Goal: Task Accomplishment & Management: Use online tool/utility

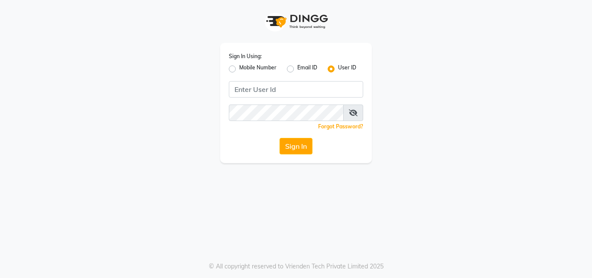
drag, startPoint x: 232, startPoint y: 73, endPoint x: 238, endPoint y: 73, distance: 5.2
click at [235, 73] on div "Mobile Number" at bounding box center [253, 69] width 48 height 10
click at [239, 66] on label "Mobile Number" at bounding box center [257, 69] width 37 height 10
click at [239, 66] on input "Mobile Number" at bounding box center [242, 67] width 6 height 6
radio input "true"
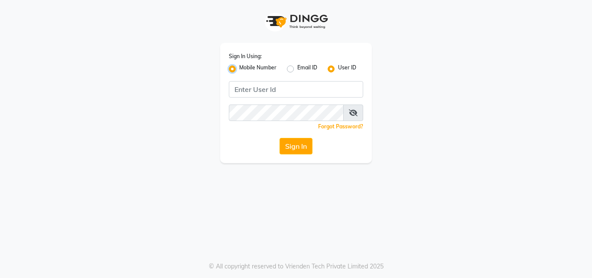
radio input "false"
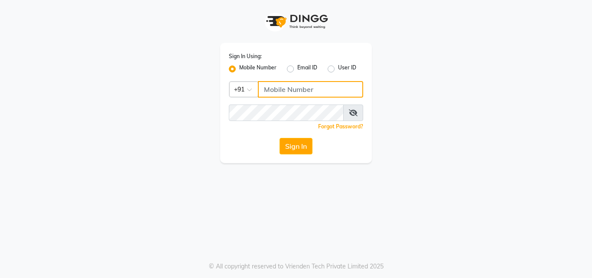
click at [299, 93] on input "Username" at bounding box center [310, 89] width 105 height 16
type input "8805000657"
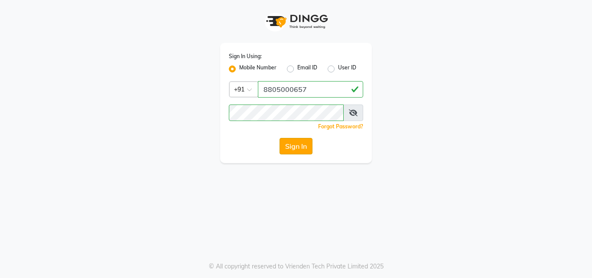
click at [289, 149] on button "Sign In" at bounding box center [296, 146] width 33 height 16
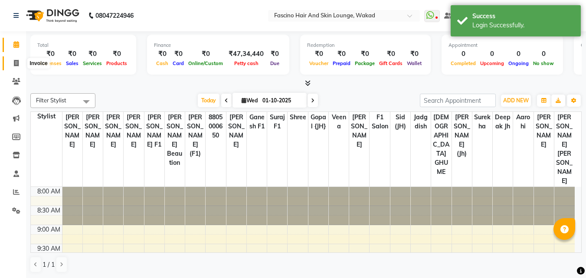
click at [21, 64] on span at bounding box center [16, 64] width 15 height 10
select select "126"
select select "service"
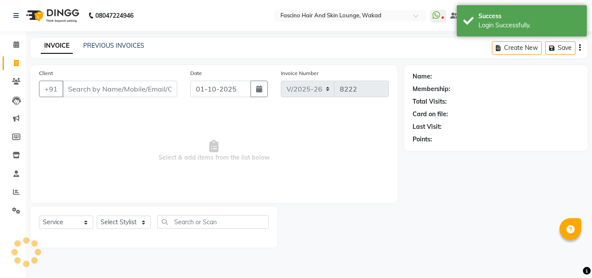
click at [103, 89] on input "Client" at bounding box center [119, 89] width 115 height 16
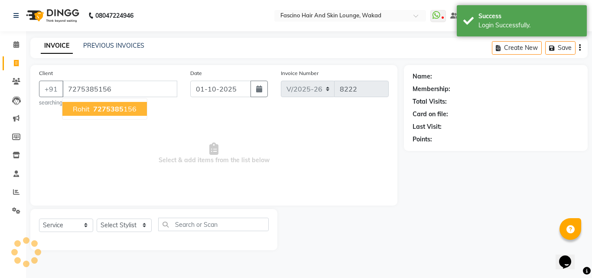
type input "7275385156"
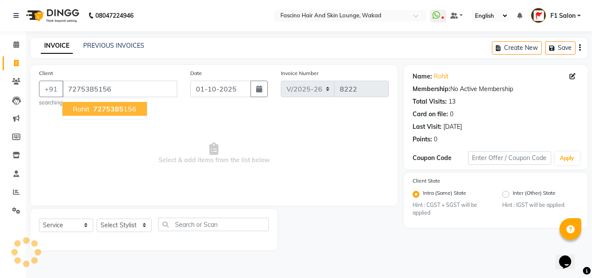
click at [104, 105] on span "7275385" at bounding box center [108, 109] width 30 height 9
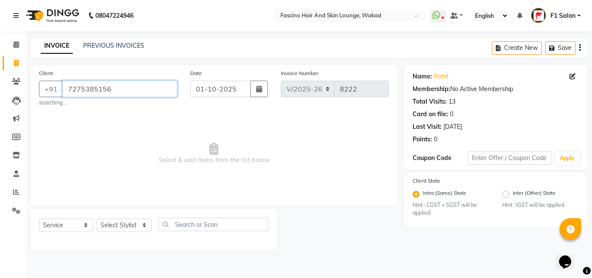
click at [81, 85] on input "7275385156" at bounding box center [119, 89] width 115 height 16
click at [13, 82] on icon at bounding box center [16, 81] width 8 height 7
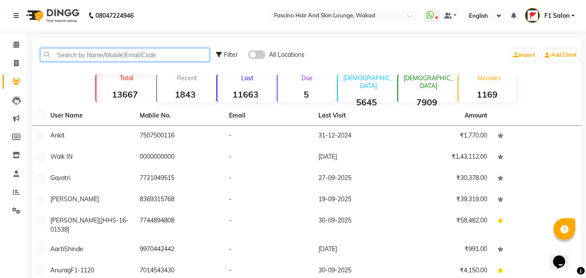
click at [187, 57] on input "text" at bounding box center [124, 54] width 169 height 13
paste input "7275385156"
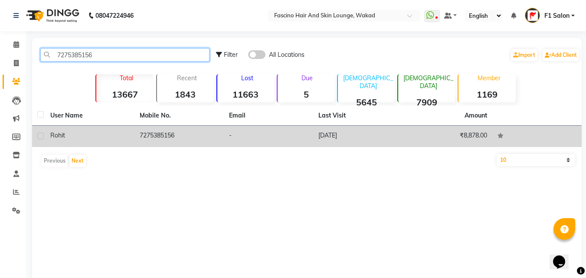
type input "7275385156"
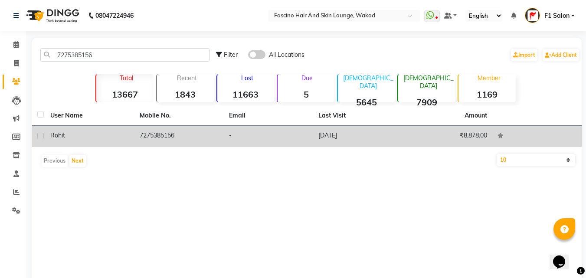
click at [480, 135] on td "₹8,878.00" at bounding box center [447, 136] width 89 height 21
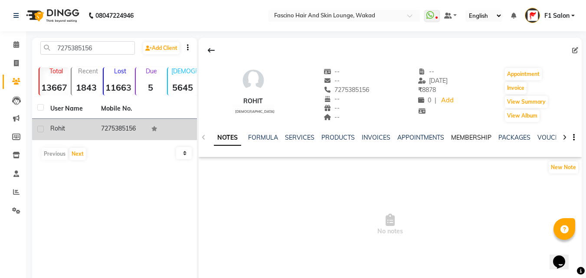
click at [477, 139] on link "MEMBERSHIP" at bounding box center [471, 138] width 40 height 8
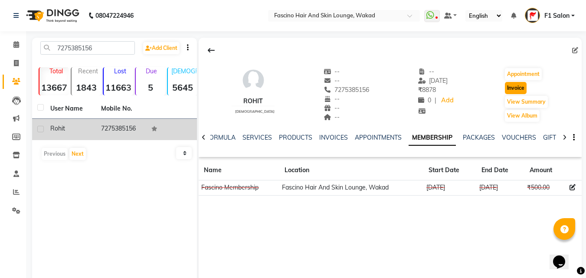
click at [513, 88] on button "Invoice" at bounding box center [516, 88] width 22 height 12
select select "service"
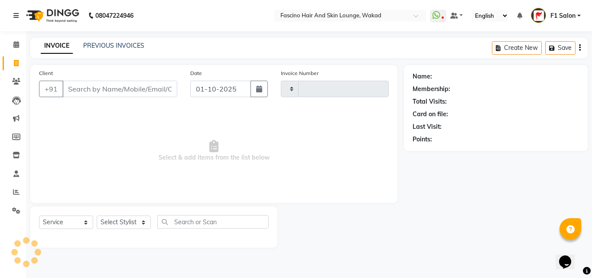
type input "8222"
select select "126"
type input "7275385156"
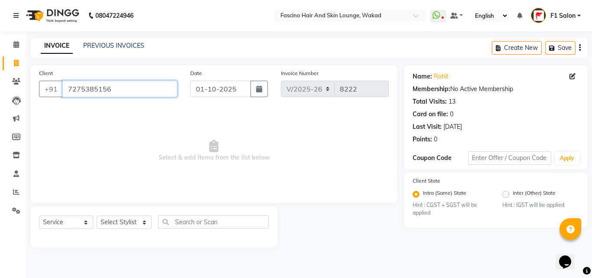
click at [88, 93] on input "7275385156" at bounding box center [119, 89] width 115 height 16
click at [108, 142] on span "Select & add items from the list below" at bounding box center [214, 151] width 350 height 87
click at [108, 91] on input "7275385156" at bounding box center [119, 89] width 115 height 16
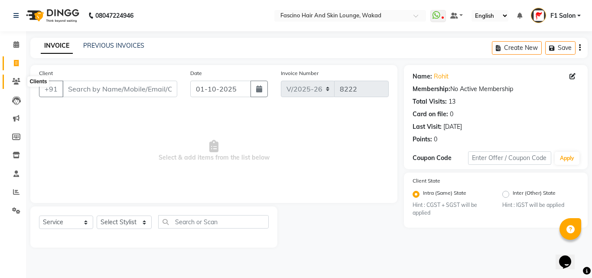
click at [16, 82] on icon at bounding box center [16, 81] width 8 height 7
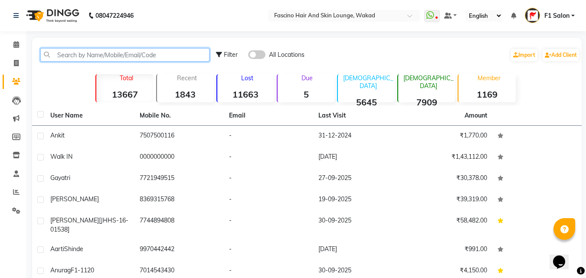
click at [111, 57] on input "text" at bounding box center [124, 54] width 169 height 13
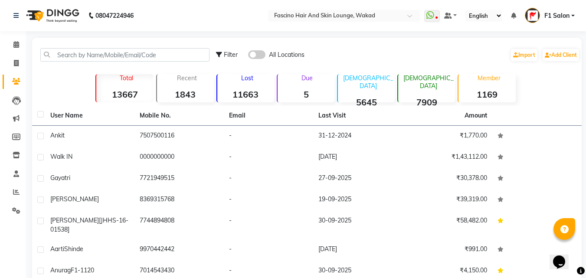
click at [254, 56] on span at bounding box center [256, 54] width 17 height 9
click at [248, 56] on input "checkbox" at bounding box center [248, 56] width 0 height 0
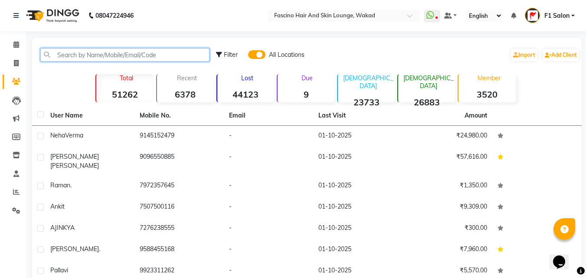
click at [81, 52] on input "text" at bounding box center [124, 54] width 169 height 13
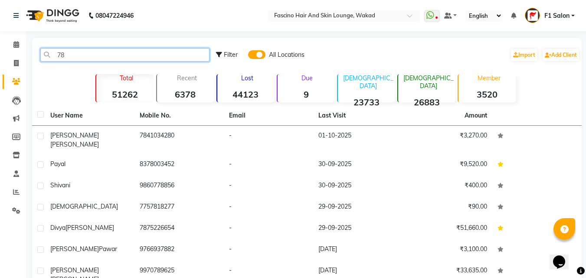
type input "7"
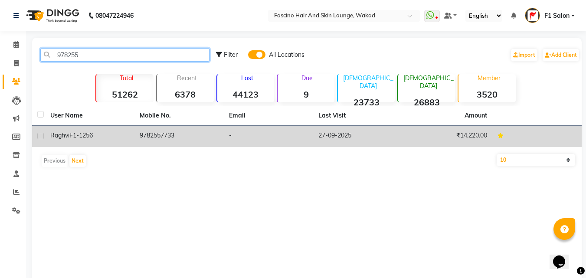
type input "978255"
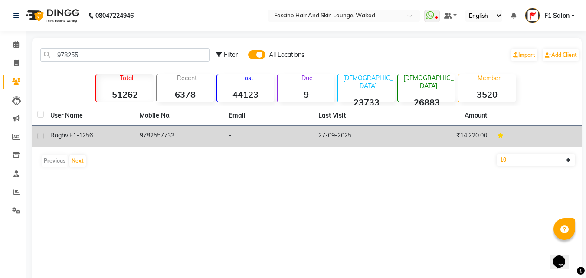
click at [82, 134] on span "F1-1256" at bounding box center [80, 135] width 23 height 8
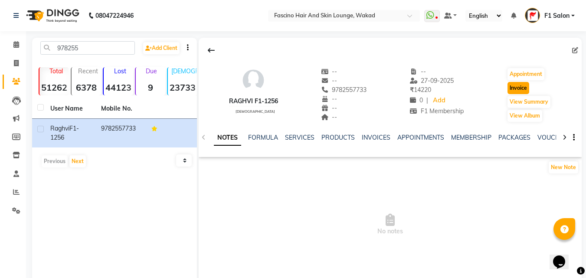
click at [515, 84] on button "Invoice" at bounding box center [518, 88] width 22 height 12
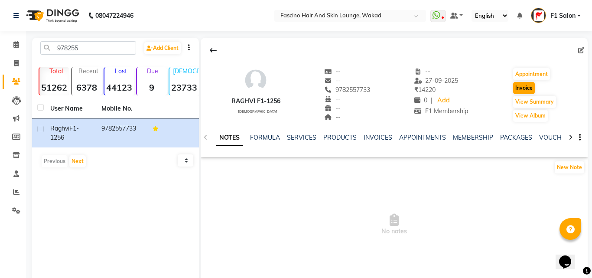
select select "126"
select select "service"
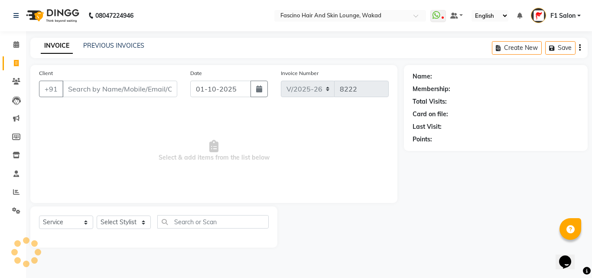
type input "9782557733"
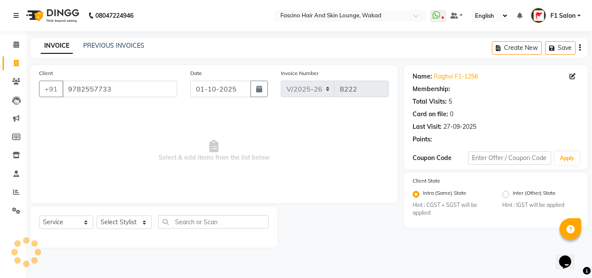
select select "1: Object"
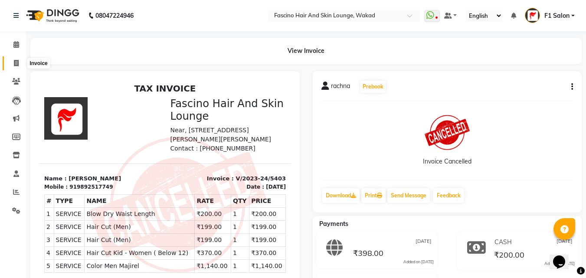
click at [14, 65] on icon at bounding box center [16, 63] width 5 height 7
select select "126"
select select "service"
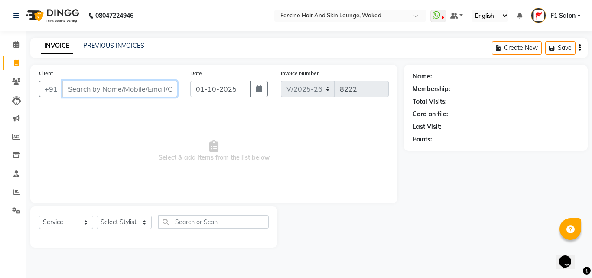
drag, startPoint x: 13, startPoint y: 60, endPoint x: 169, endPoint y: 85, distance: 157.3
click at [169, 85] on input "Client" at bounding box center [119, 89] width 115 height 16
click at [148, 93] on input "Client" at bounding box center [119, 89] width 115 height 16
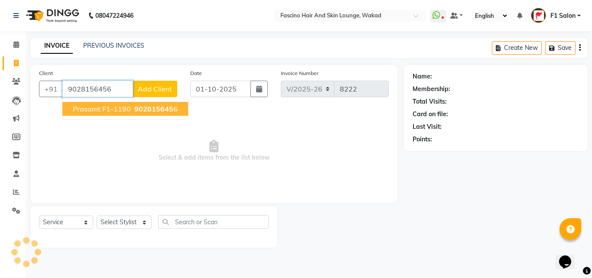
type input "9028156456"
select select "1: Object"
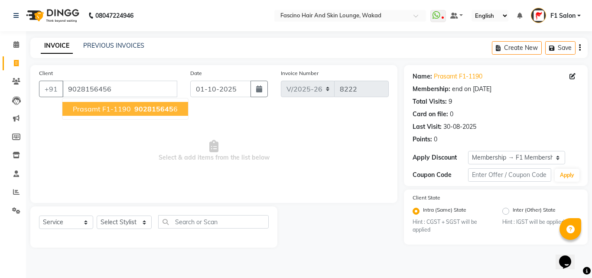
click at [136, 109] on span "902815645" at bounding box center [153, 109] width 39 height 9
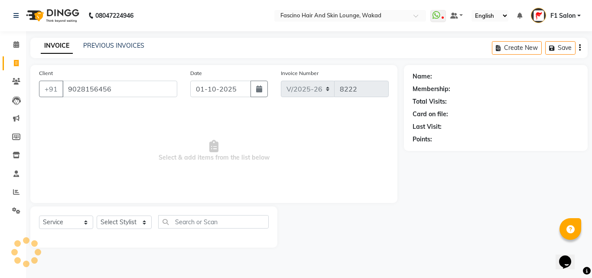
select select "1: Object"
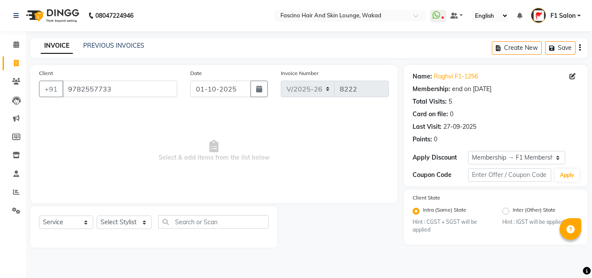
select select "126"
select select "service"
select select "1: Object"
click at [108, 222] on select "Select Stylist 8805000650 Aarohi Chimu Ingale Deepak jh F1 Salon Ganesh F1 Gopa…" at bounding box center [124, 222] width 55 height 13
select select "4042"
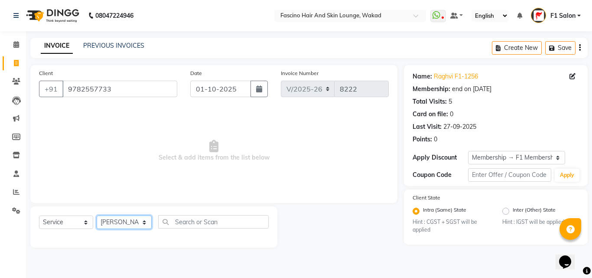
click at [97, 216] on select "Select Stylist 8805000650 Aarohi Chimu Ingale Deepak jh F1 Salon Ganesh F1 Gopa…" at bounding box center [124, 222] width 55 height 13
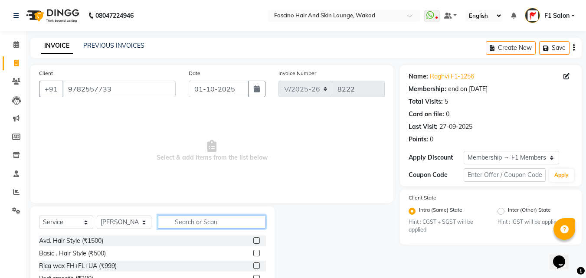
click at [170, 219] on input "text" at bounding box center [212, 221] width 108 height 13
type input "wash"
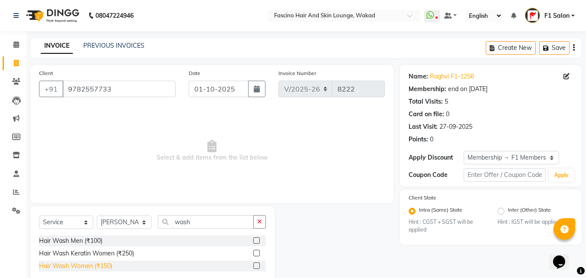
click at [110, 265] on div "Hair Wash Women (₹150)" at bounding box center [75, 265] width 73 height 9
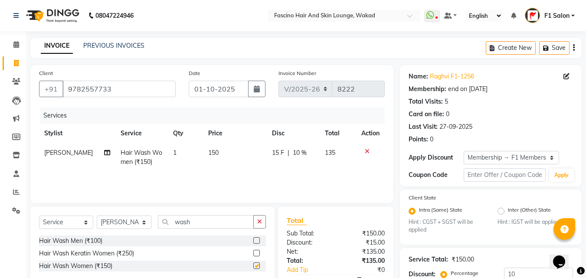
checkbox input "false"
click at [225, 152] on td "150" at bounding box center [235, 157] width 64 height 29
select select "4042"
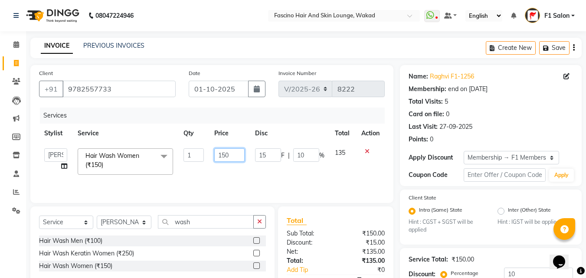
click at [225, 152] on input "150" at bounding box center [229, 154] width 30 height 13
type input "300"
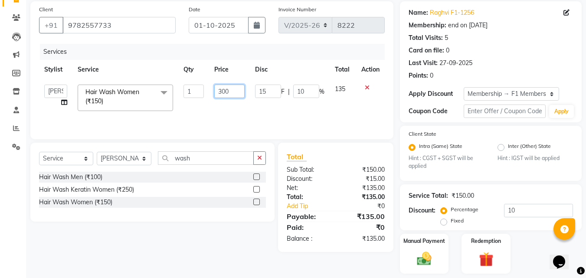
scroll to position [90, 0]
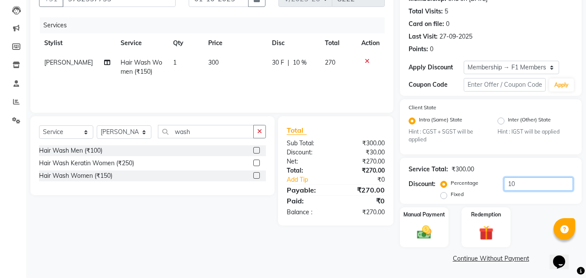
click at [525, 187] on input "10" at bounding box center [538, 183] width 69 height 13
type input "1"
click at [425, 233] on img at bounding box center [424, 232] width 24 height 17
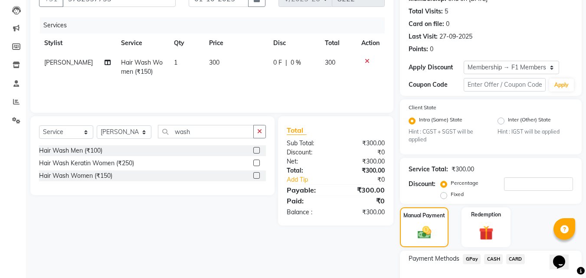
click at [469, 259] on span "GPay" at bounding box center [472, 259] width 18 height 10
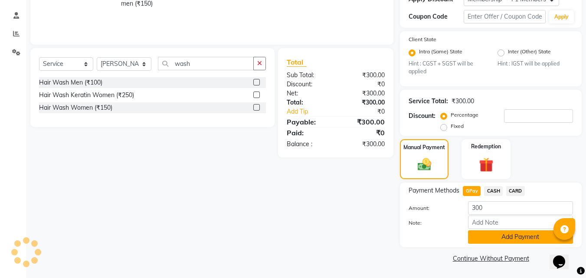
click at [509, 236] on button "Add Payment" at bounding box center [520, 236] width 105 height 13
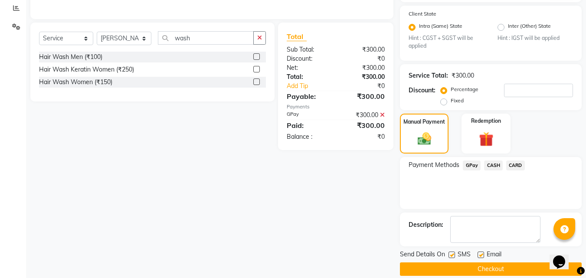
scroll to position [195, 0]
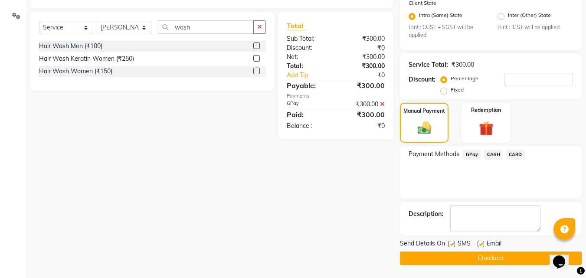
click at [452, 244] on label at bounding box center [451, 244] width 7 height 7
click at [452, 244] on input "checkbox" at bounding box center [451, 245] width 6 height 6
checkbox input "false"
click at [450, 259] on button "Checkout" at bounding box center [491, 257] width 182 height 13
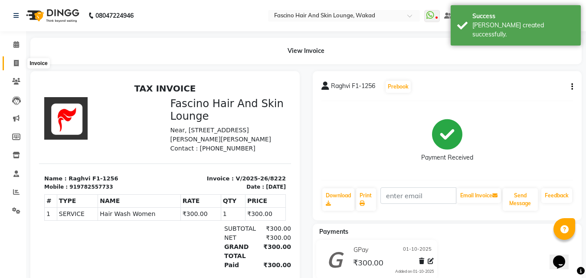
click at [16, 61] on icon at bounding box center [16, 63] width 5 height 7
select select "service"
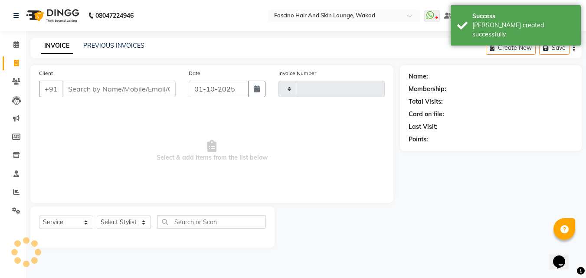
type input "8223"
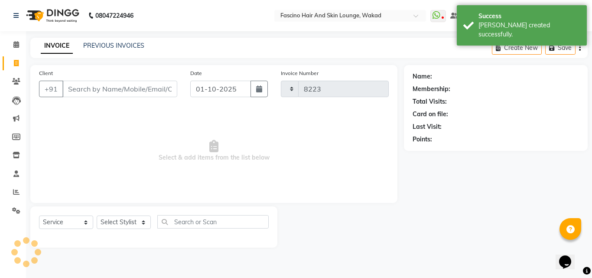
select select "126"
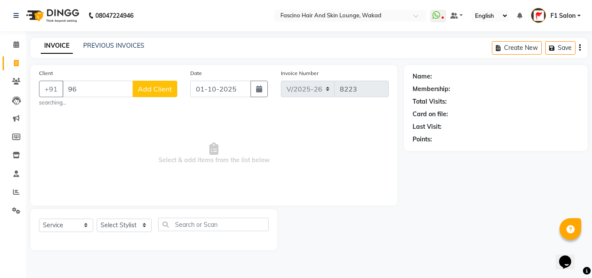
type input "9"
type input "9623938974"
click at [103, 85] on input "9623938974" at bounding box center [97, 89] width 71 height 16
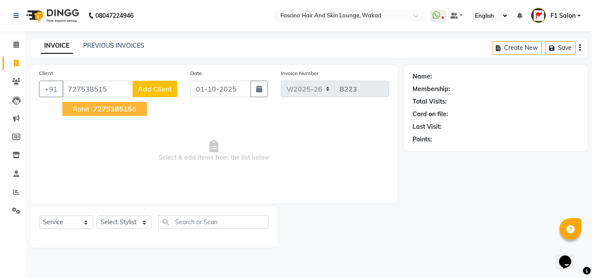
click at [96, 107] on span "727538515" at bounding box center [112, 109] width 39 height 9
type input "7275385156"
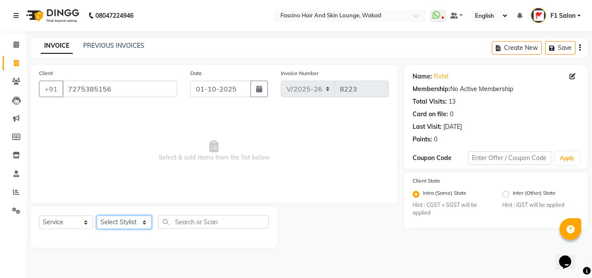
click at [106, 224] on select "Select Stylist 8805000650 Aarohi Chimu Ingale Deepak jh F1 Salon Ganesh F1 Gopa…" at bounding box center [124, 222] width 55 height 13
select select "71764"
click at [97, 216] on select "Select Stylist 8805000650 Aarohi Chimu Ingale Deepak jh F1 Salon Ganesh F1 Gopa…" at bounding box center [124, 222] width 55 height 13
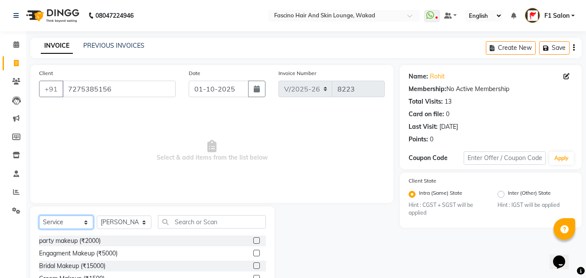
click at [56, 219] on select "Select Service Product Membership Package Voucher Prepaid Gift Card" at bounding box center [66, 222] width 54 height 13
click at [39, 216] on select "Select Service Product Membership Package Voucher Prepaid Gift Card" at bounding box center [66, 222] width 54 height 13
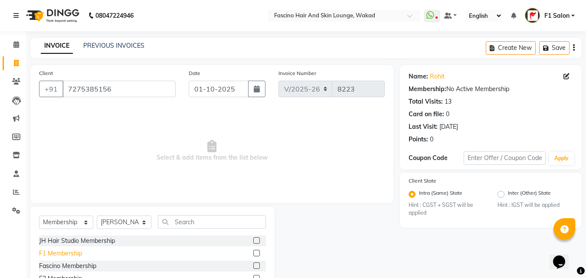
click at [68, 251] on div "F1 Membership" at bounding box center [60, 253] width 43 height 9
select select "select"
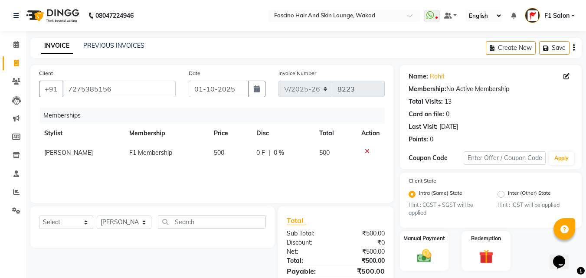
click at [222, 154] on span "500" at bounding box center [219, 153] width 10 height 8
select select "71764"
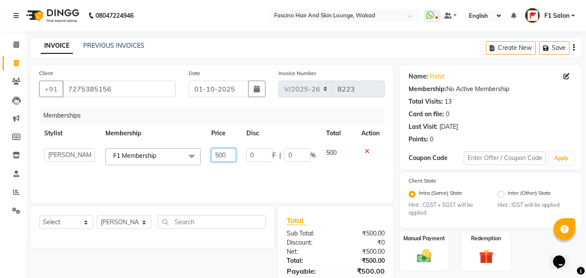
click at [222, 154] on input "500" at bounding box center [223, 154] width 25 height 13
type input "250"
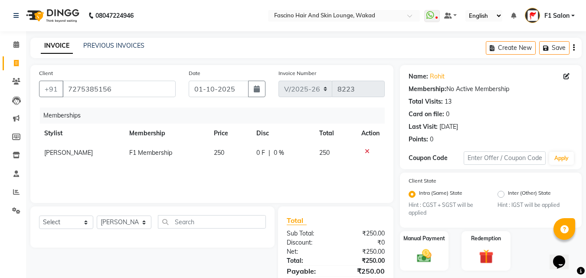
click at [101, 214] on div "Select Service Product Package Voucher Prepaid Gift Card Select Stylist 8805000…" at bounding box center [152, 226] width 244 height 41
click at [54, 219] on select "Select Service Product Package Voucher Prepaid Gift Card" at bounding box center [66, 222] width 54 height 13
select select "service"
click at [39, 216] on select "Select Service Product Package Voucher Prepaid Gift Card" at bounding box center [66, 222] width 54 height 13
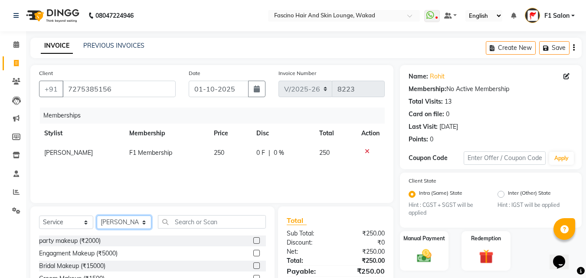
click at [110, 224] on select "Select Stylist 8805000650 Aarohi Chimu Ingale Deepak jh F1 Salon Ganesh F1 Gopa…" at bounding box center [124, 222] width 55 height 13
select select "90910"
click at [97, 216] on select "Select Stylist 8805000650 Aarohi Chimu Ingale Deepak jh F1 Salon Ganesh F1 Gopa…" at bounding box center [124, 222] width 55 height 13
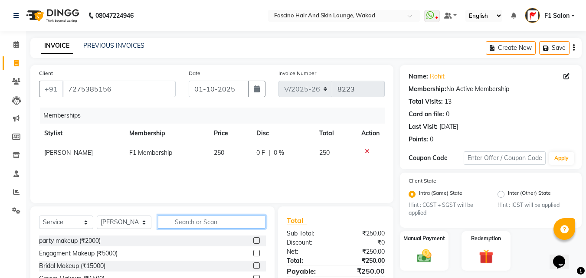
click at [203, 221] on input "text" at bounding box center [212, 221] width 108 height 13
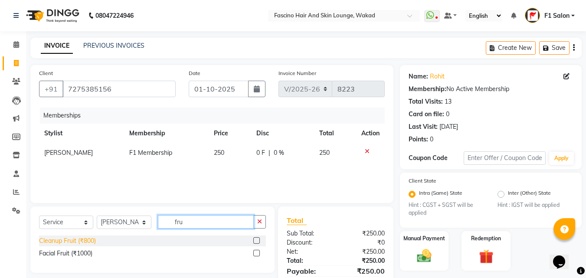
type input "fru"
click at [87, 242] on div "Cleanup Fruit (₹800)" at bounding box center [67, 240] width 57 height 9
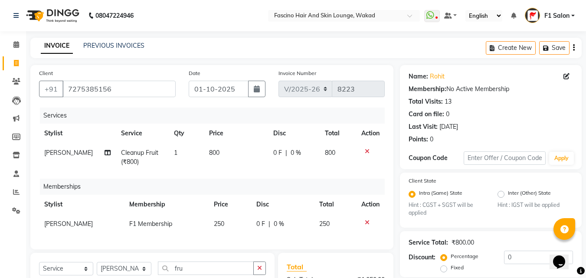
checkbox input "false"
click at [217, 167] on td "800" at bounding box center [236, 157] width 64 height 29
select select "90910"
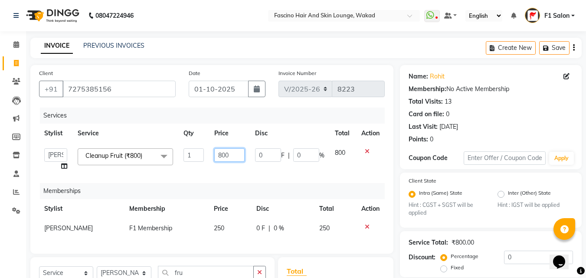
click at [226, 154] on input "800" at bounding box center [229, 154] width 30 height 13
type input "670"
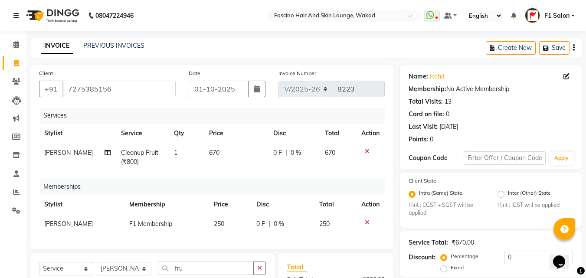
click at [320, 173] on div "Services Stylist Service Qty Price Disc Total Action Laxmi Cleanup Fruit (₹800)…" at bounding box center [212, 174] width 346 height 133
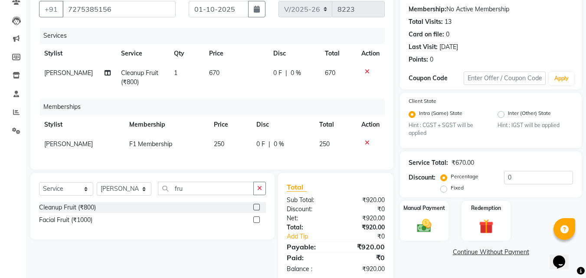
scroll to position [104, 0]
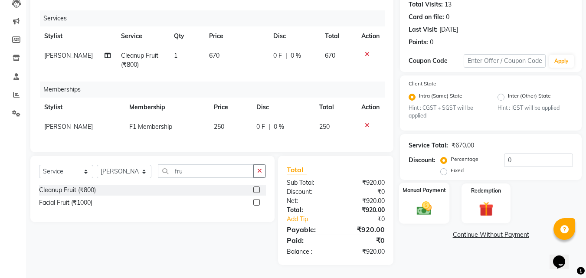
click at [422, 200] on img at bounding box center [424, 208] width 24 height 17
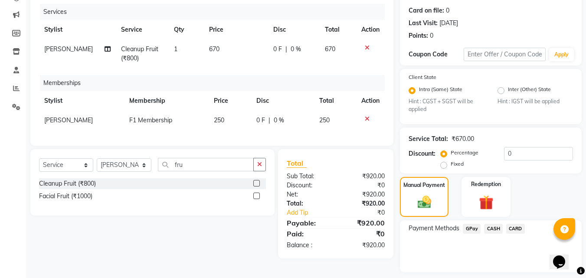
click at [468, 229] on span "GPay" at bounding box center [472, 229] width 18 height 10
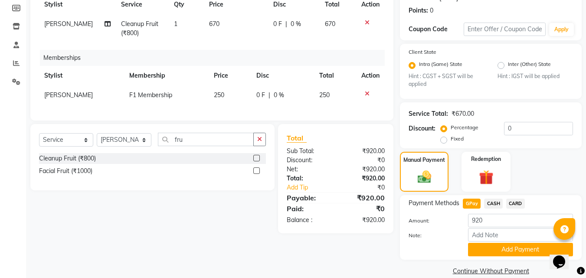
scroll to position [141, 0]
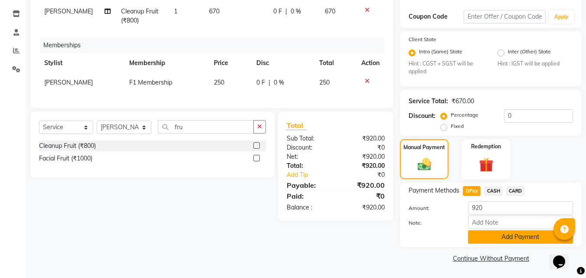
click at [490, 239] on button "Add Payment" at bounding box center [520, 236] width 105 height 13
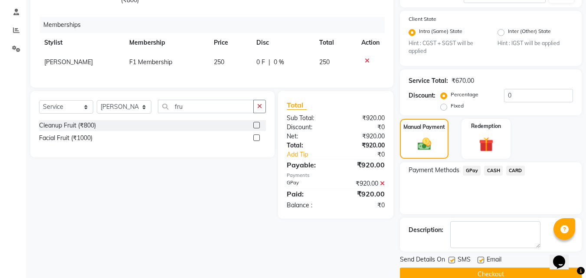
scroll to position [178, 0]
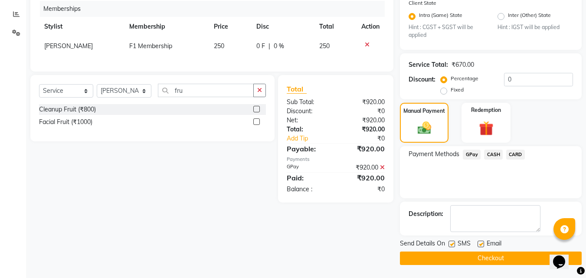
click at [449, 247] on label at bounding box center [451, 244] width 7 height 7
click at [449, 247] on input "checkbox" at bounding box center [451, 245] width 6 height 6
checkbox input "false"
click at [459, 259] on button "Checkout" at bounding box center [491, 257] width 182 height 13
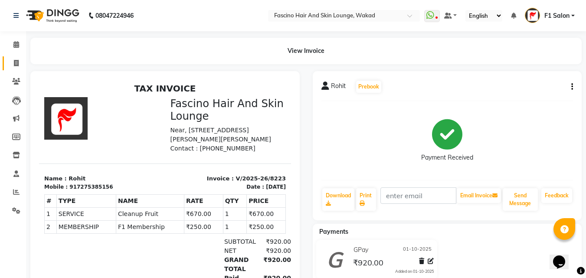
click at [10, 70] on link "Invoice" at bounding box center [13, 63] width 21 height 14
select select "service"
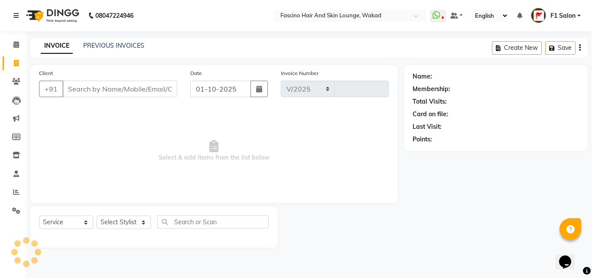
select select "126"
type input "8224"
click at [78, 86] on input "Client" at bounding box center [119, 89] width 115 height 16
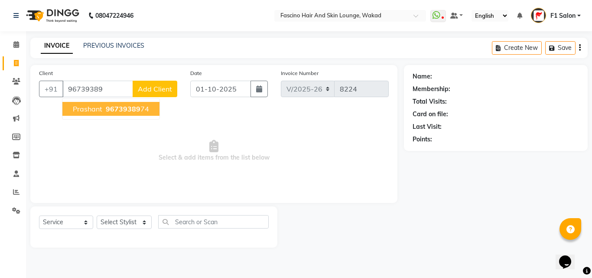
click at [93, 110] on span "prashant" at bounding box center [87, 109] width 29 height 9
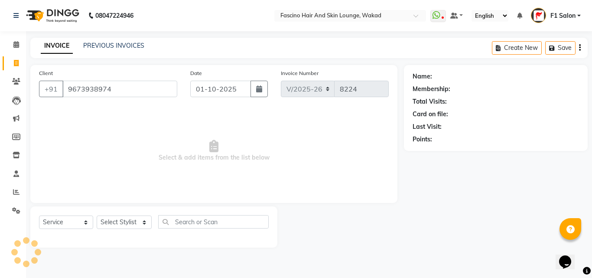
type input "9673938974"
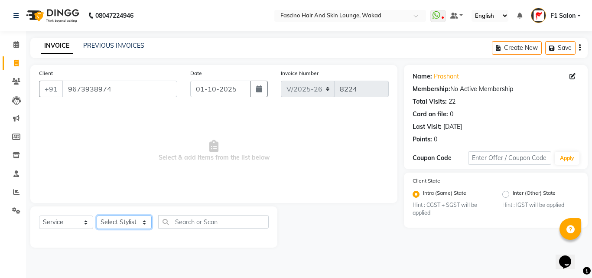
click at [106, 220] on select "Select Stylist 8805000650 Aarohi Chimu Ingale Deepak jh F1 Salon Ganesh F1 Gopa…" at bounding box center [124, 222] width 55 height 13
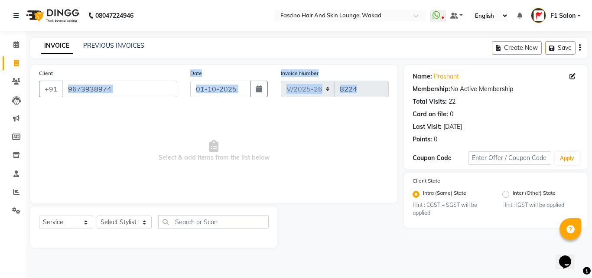
drag, startPoint x: 226, startPoint y: 150, endPoint x: 74, endPoint y: 92, distance: 163.1
click at [74, 92] on div "Client +91 9673938974 Date 01-10-2025 Invoice Number V/2025 V/2025-26 8224 Sele…" at bounding box center [213, 134] width 367 height 138
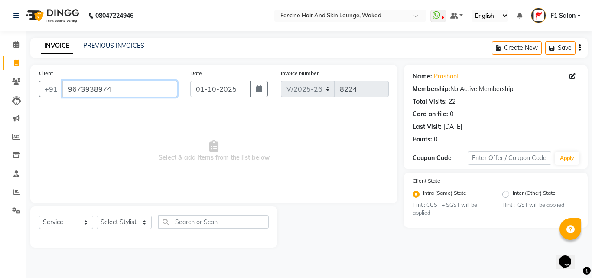
click at [74, 92] on input "9673938974" at bounding box center [119, 89] width 115 height 16
click at [19, 83] on icon at bounding box center [16, 81] width 8 height 7
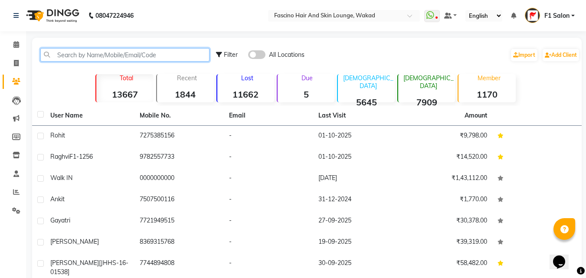
click at [157, 53] on input "text" at bounding box center [124, 54] width 169 height 13
paste input "9673938974"
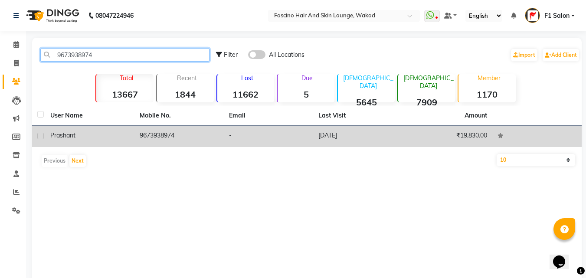
type input "9673938974"
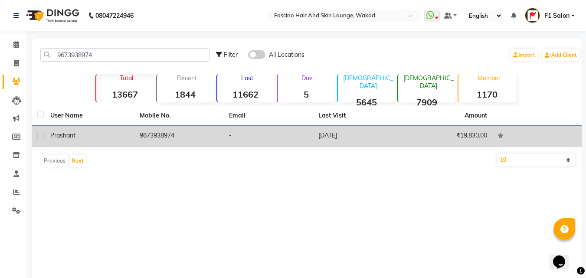
click at [157, 132] on td "9673938974" at bounding box center [178, 136] width 89 height 21
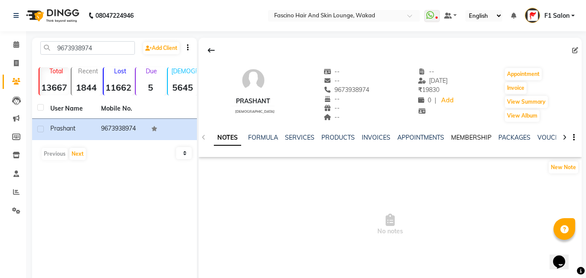
click at [456, 134] on link "MEMBERSHIP" at bounding box center [471, 138] width 40 height 8
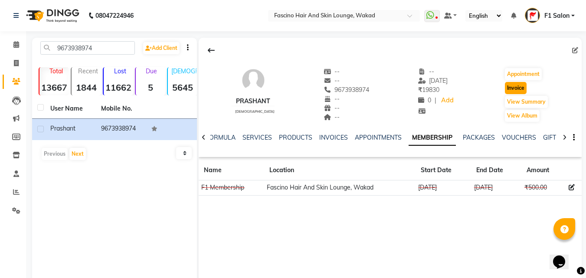
click at [510, 86] on button "Invoice" at bounding box center [516, 88] width 22 height 12
select select "126"
select select "service"
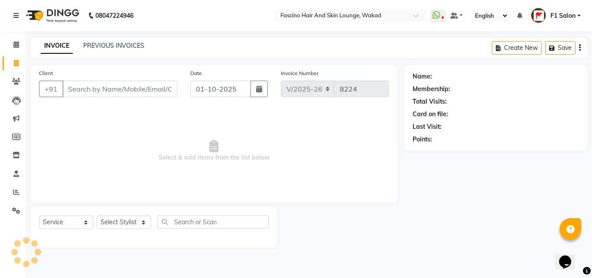
type input "9673938974"
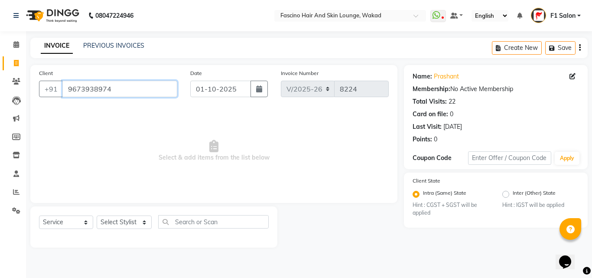
click at [69, 93] on input "9673938974" at bounding box center [119, 89] width 115 height 16
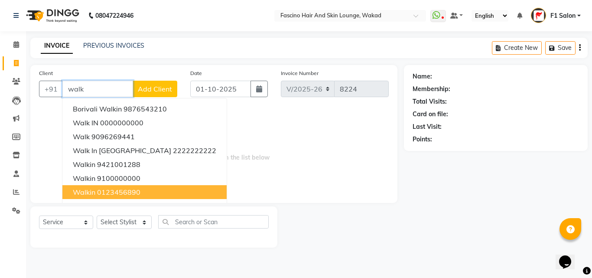
click at [108, 190] on ngb-highlight "0123456890" at bounding box center [118, 192] width 43 height 9
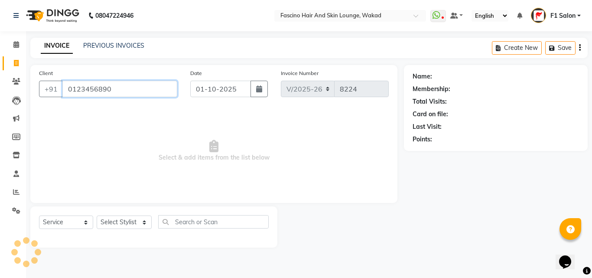
type input "0123456890"
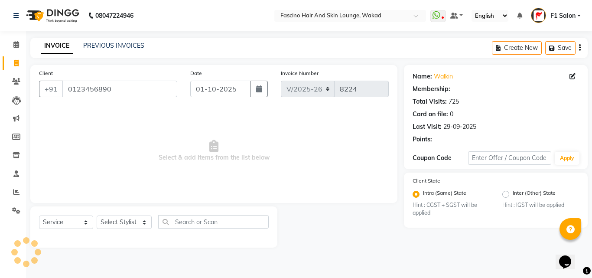
select select "1: Object"
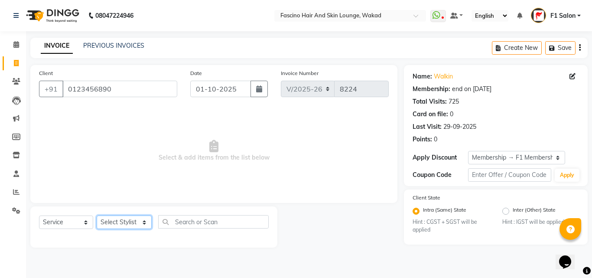
click at [109, 220] on select "Select Stylist 8805000650 Aarohi Chimu Ingale Deepak jh F1 Salon Ganesh F1 Gopa…" at bounding box center [124, 222] width 55 height 13
select select "4042"
click at [97, 216] on select "Select Stylist 8805000650 Aarohi Chimu Ingale Deepak jh F1 Salon Ganesh F1 Gopa…" at bounding box center [124, 222] width 55 height 13
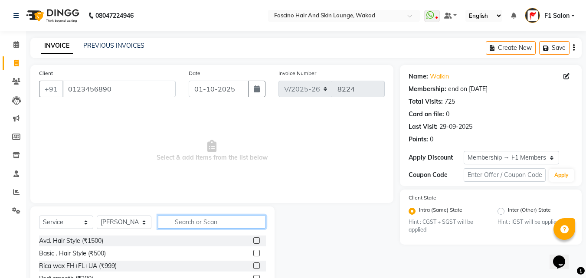
click at [177, 221] on input "text" at bounding box center [212, 221] width 108 height 13
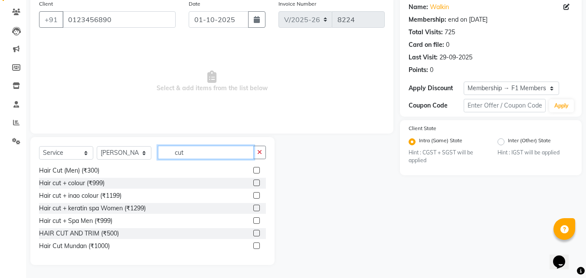
scroll to position [39, 0]
type input "cut"
click at [112, 233] on div "HAIR CUT AND TRIM (₹500)" at bounding box center [79, 233] width 80 height 9
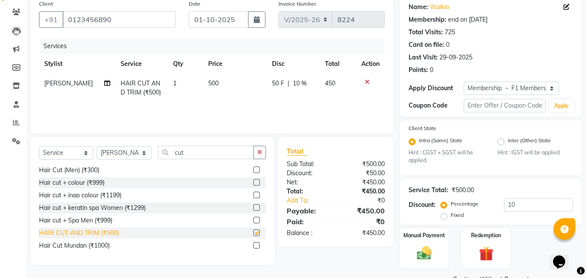
checkbox input "false"
click at [526, 207] on input "10" at bounding box center [538, 204] width 69 height 13
type input "1"
click at [424, 247] on img at bounding box center [424, 253] width 24 height 17
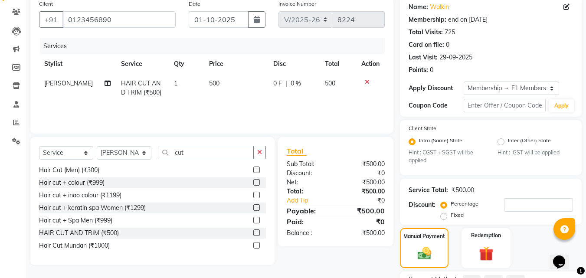
scroll to position [146, 0]
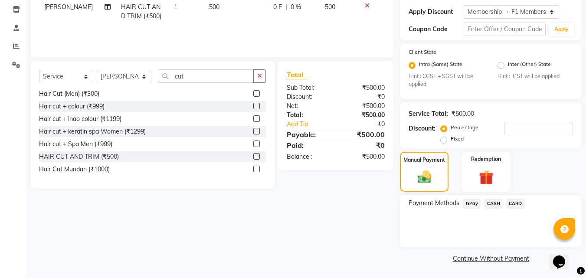
click at [472, 200] on span "GPay" at bounding box center [472, 204] width 18 height 10
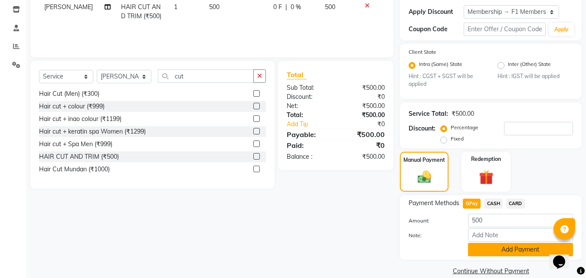
click at [496, 246] on button "Add Payment" at bounding box center [520, 249] width 105 height 13
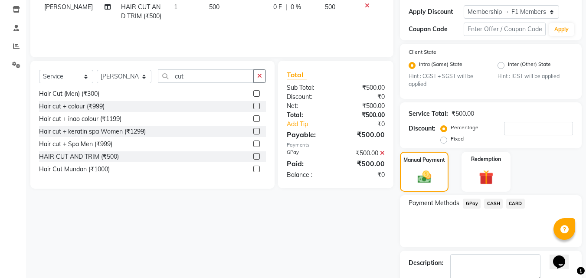
scroll to position [195, 0]
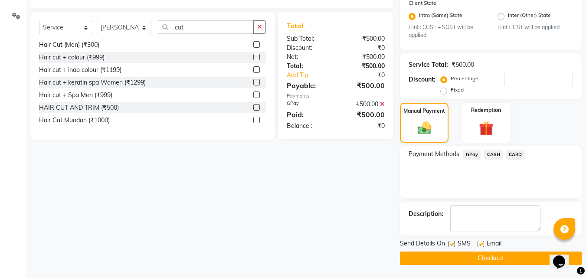
click at [452, 242] on label at bounding box center [451, 244] width 7 height 7
click at [452, 242] on input "checkbox" at bounding box center [451, 245] width 6 height 6
checkbox input "false"
click at [448, 258] on button "Checkout" at bounding box center [491, 257] width 182 height 13
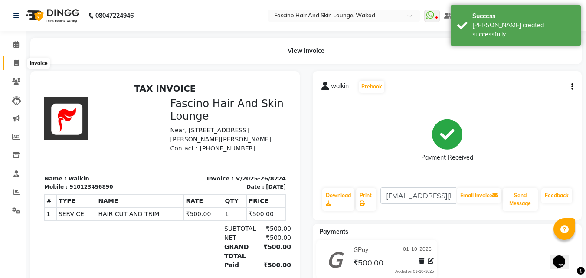
click at [11, 60] on span at bounding box center [16, 64] width 15 height 10
select select "service"
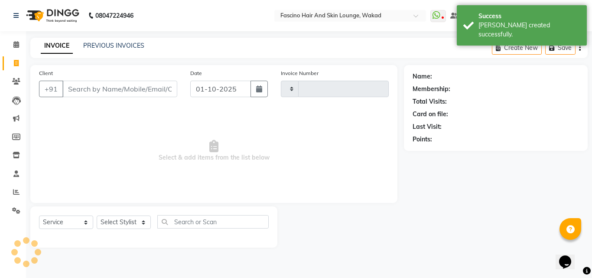
type input "8225"
select select "126"
